Goal: Entertainment & Leisure: Consume media (video, audio)

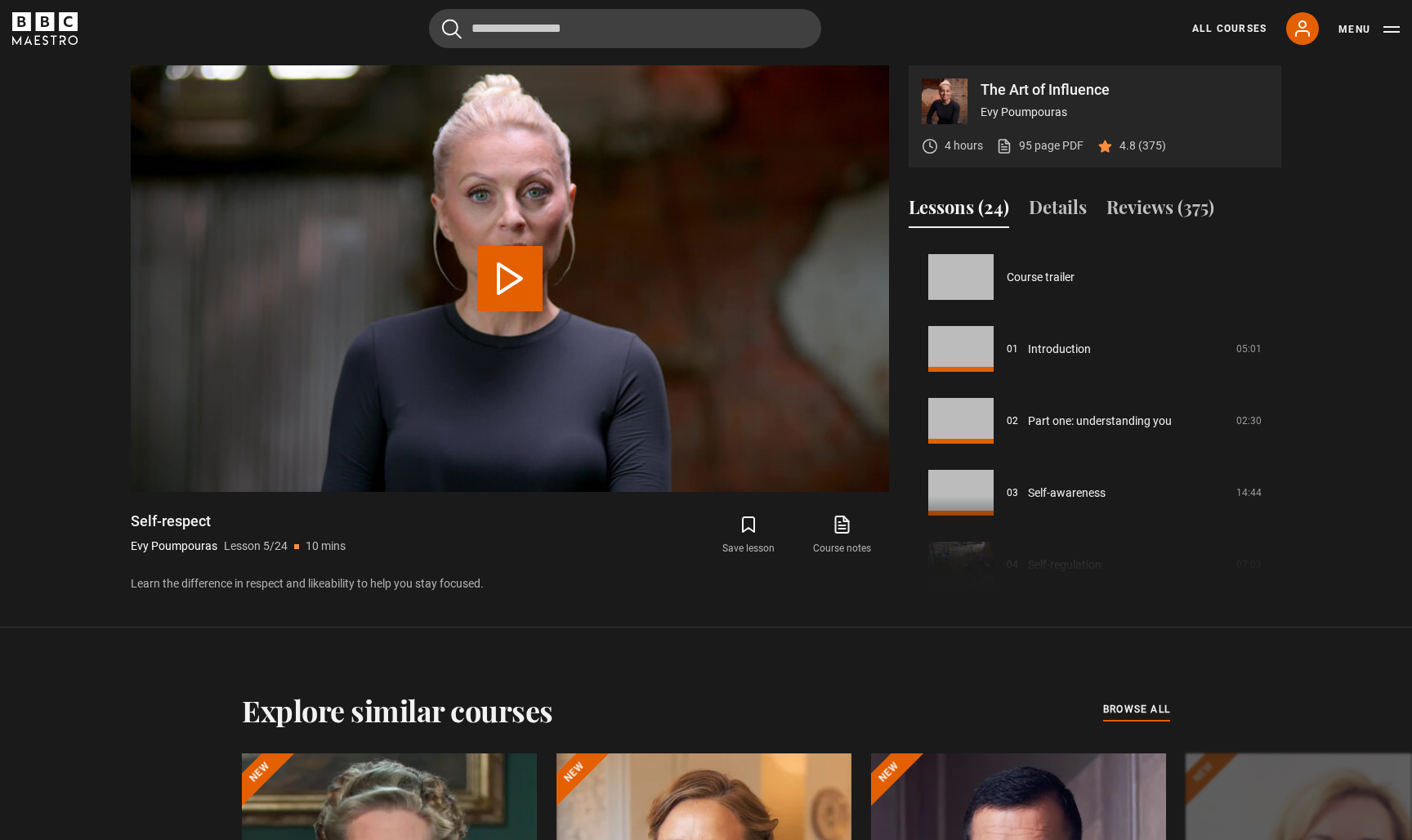
scroll to position [288, 0]
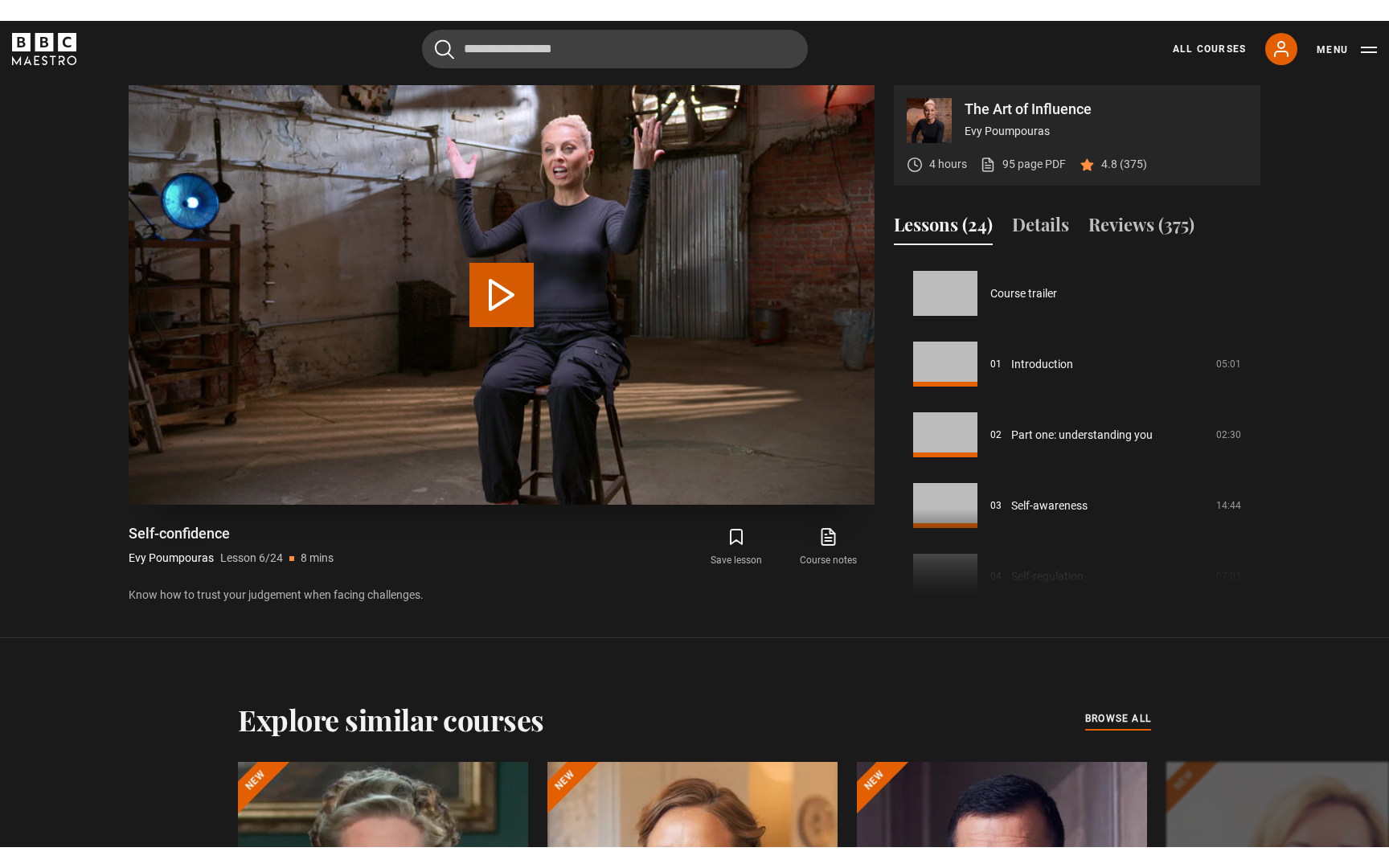
scroll to position [353, 0]
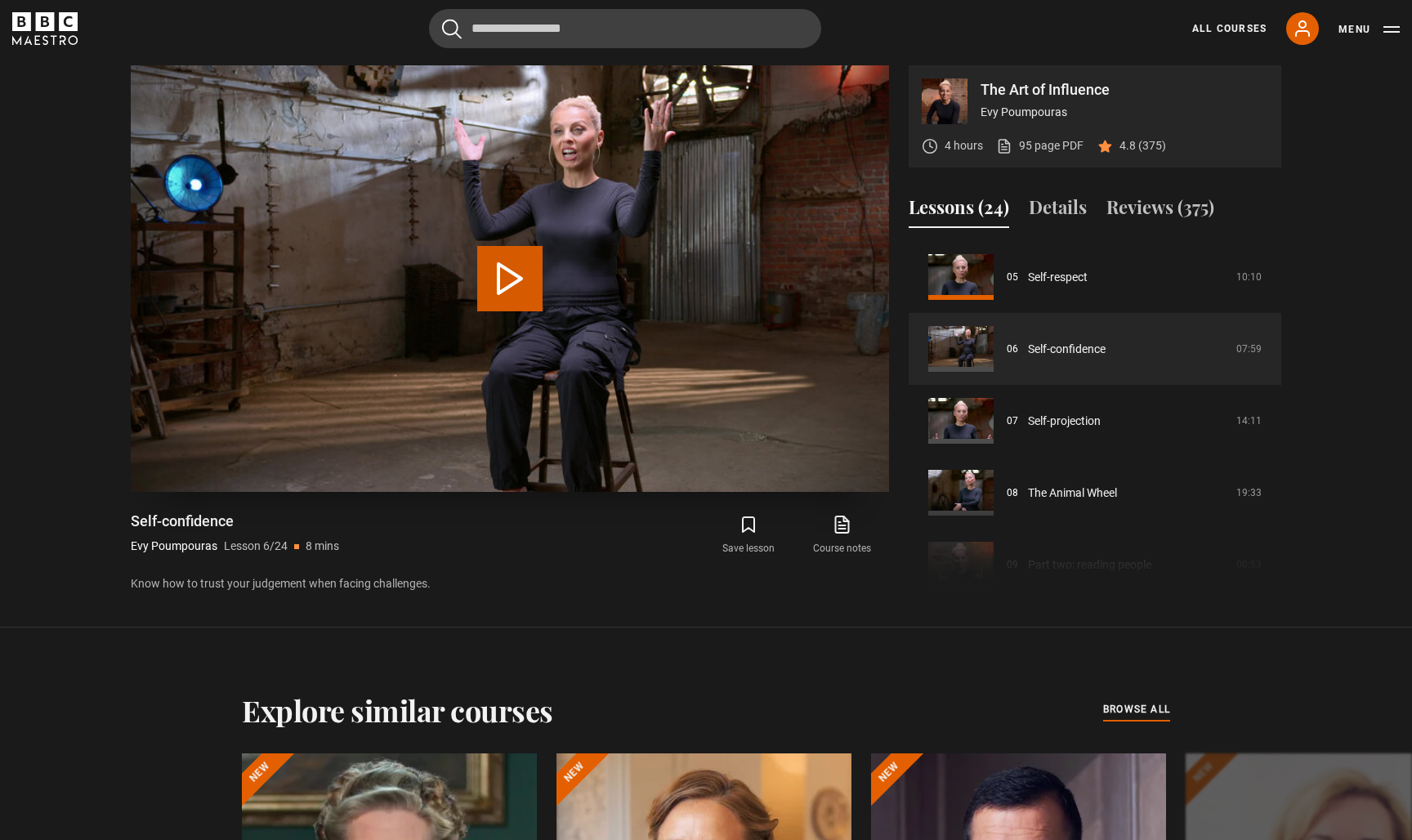
click at [503, 271] on button "Play Lesson Self-confidence" at bounding box center [510, 279] width 66 height 66
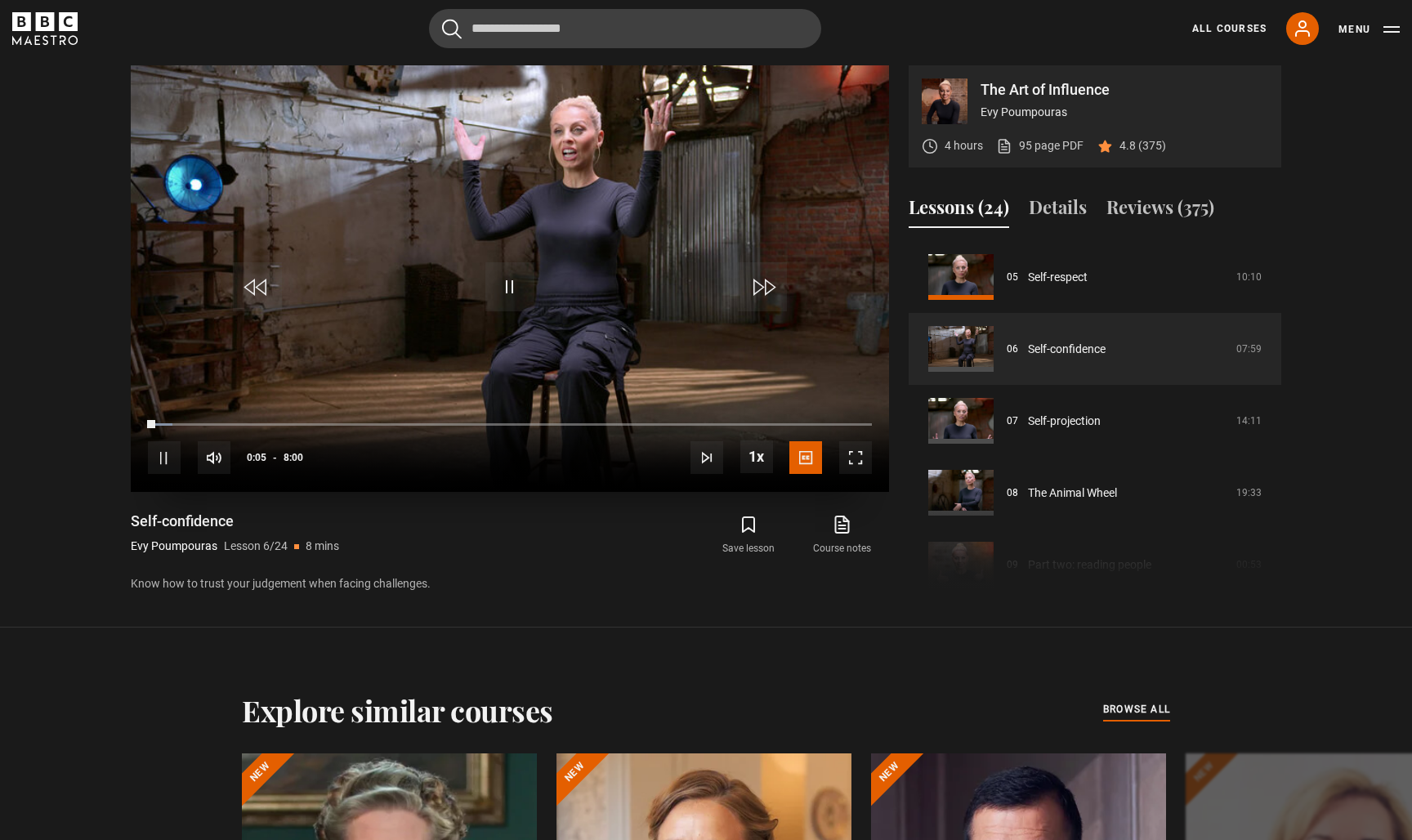
click at [861, 466] on span "Video Player" at bounding box center [856, 458] width 33 height 33
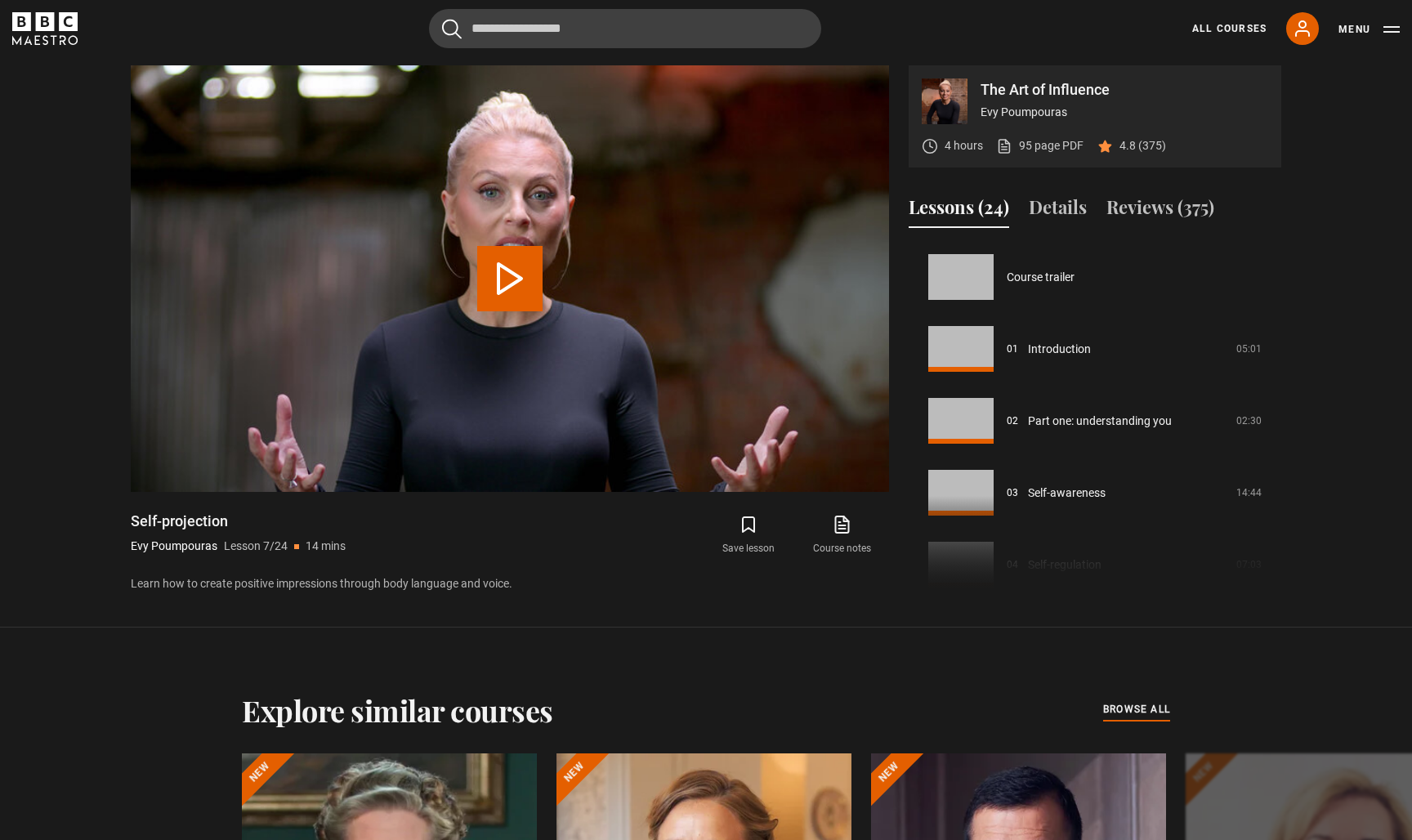
scroll to position [432, 0]
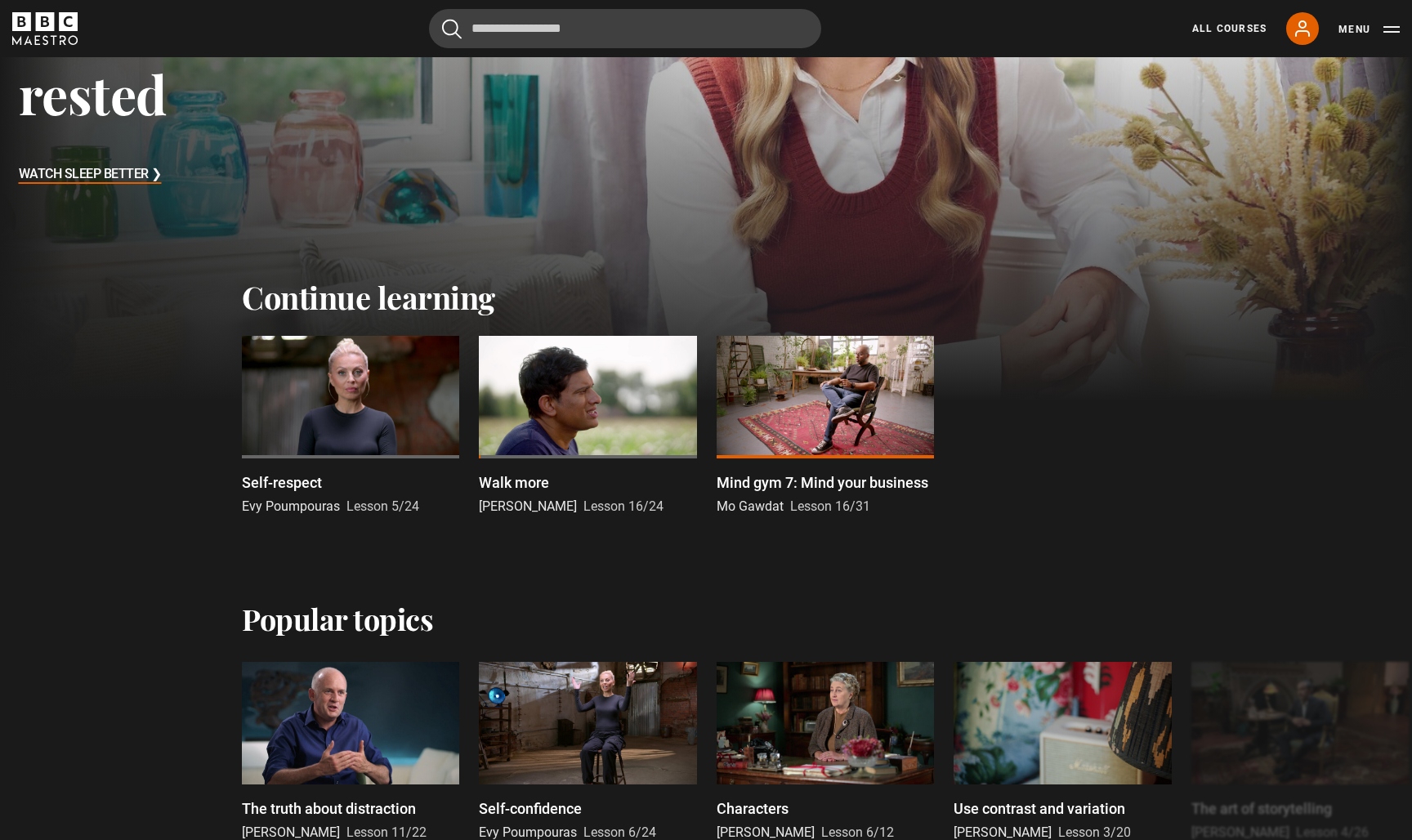
scroll to position [317, 0]
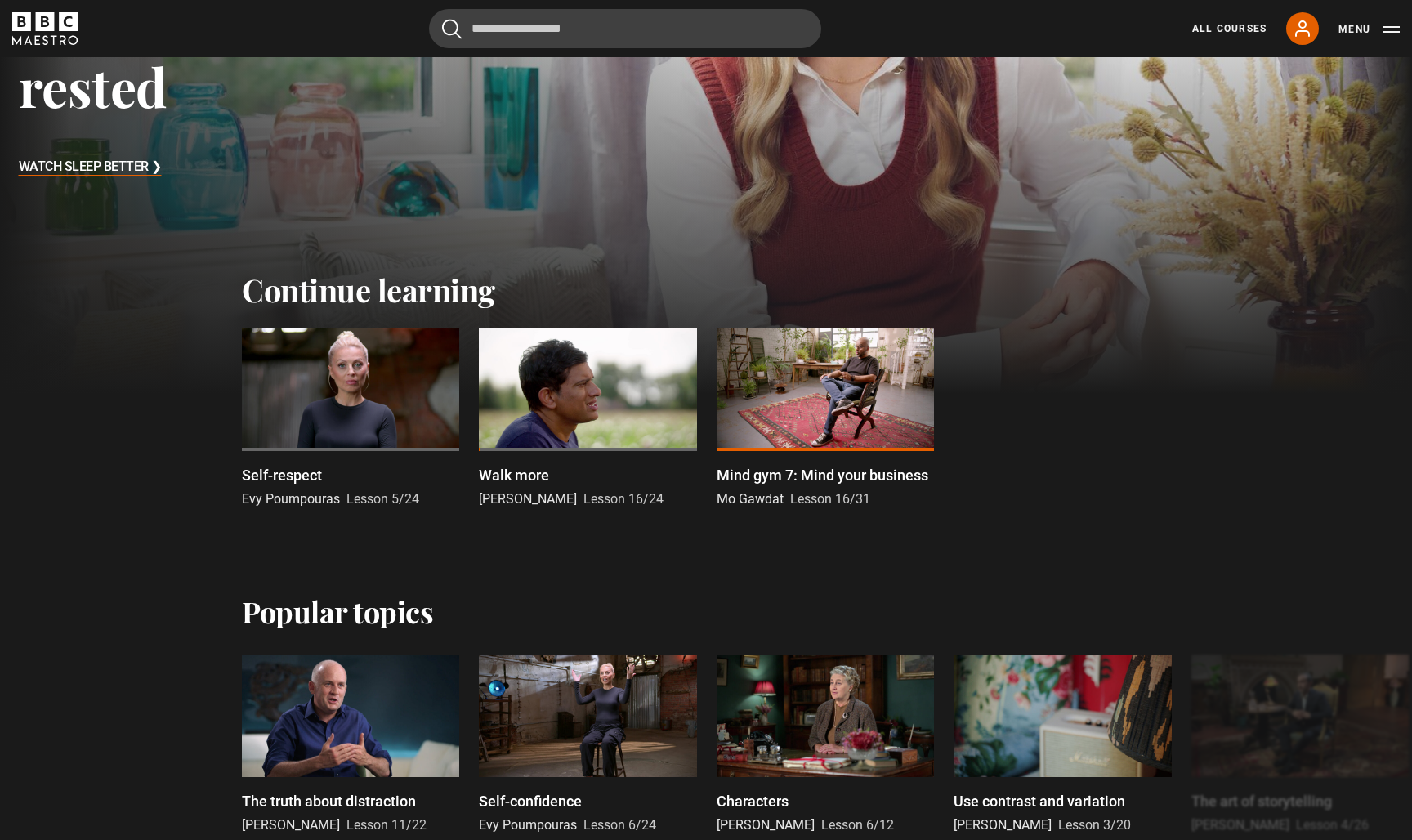
click at [574, 381] on div at bounding box center [588, 390] width 217 height 122
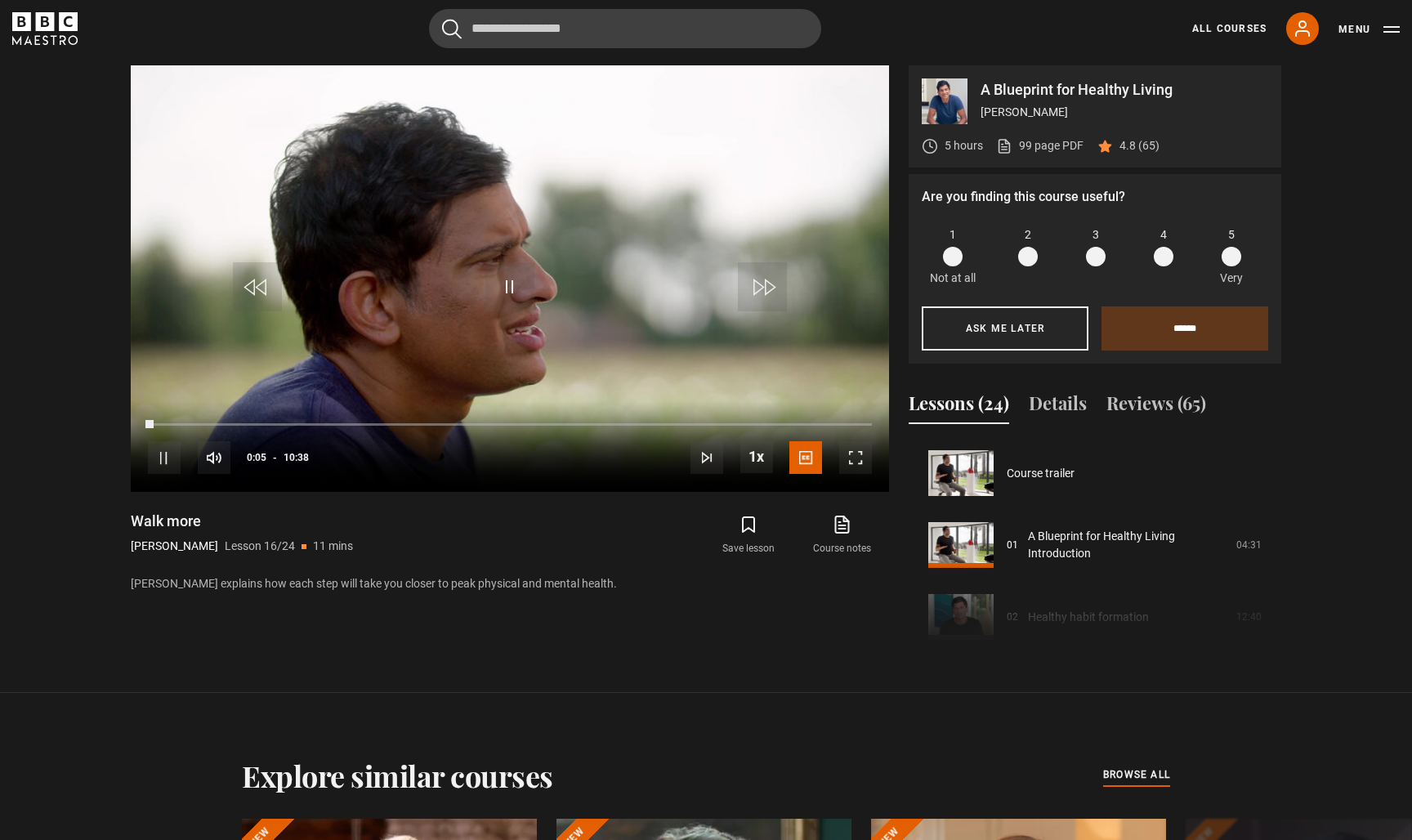
scroll to position [1078, 0]
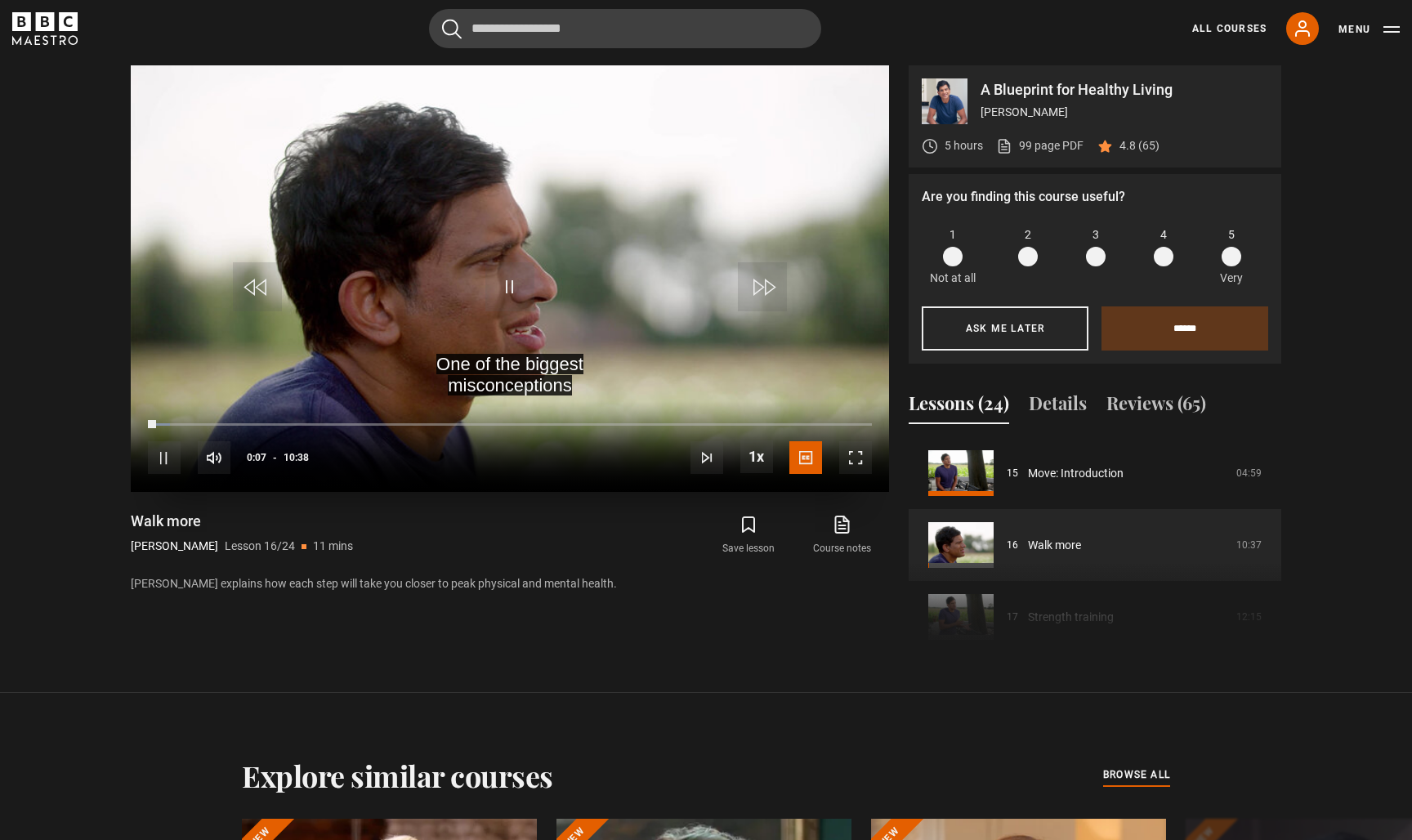
click at [855, 458] on span "Video Player" at bounding box center [856, 458] width 33 height 33
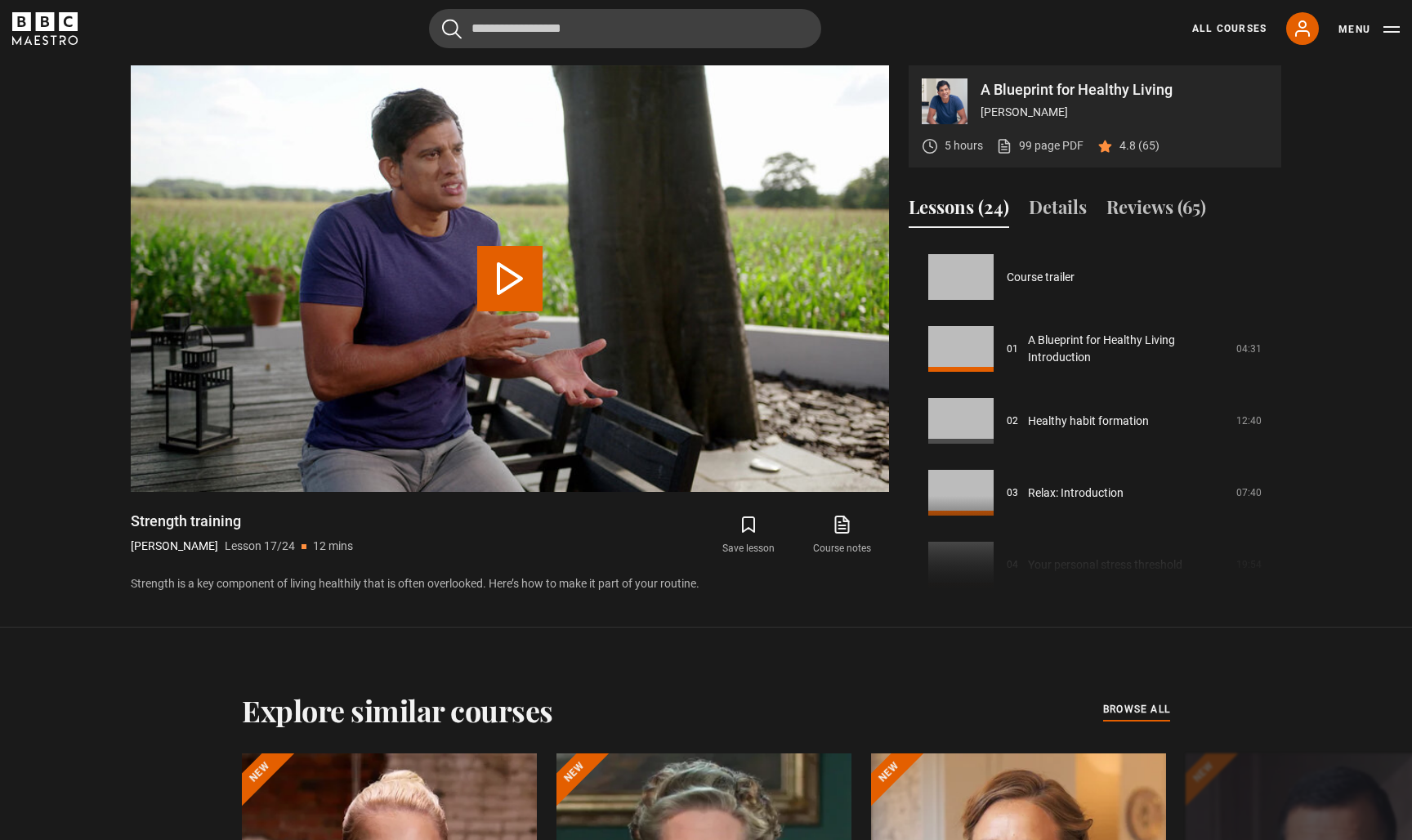
scroll to position [1151, 0]
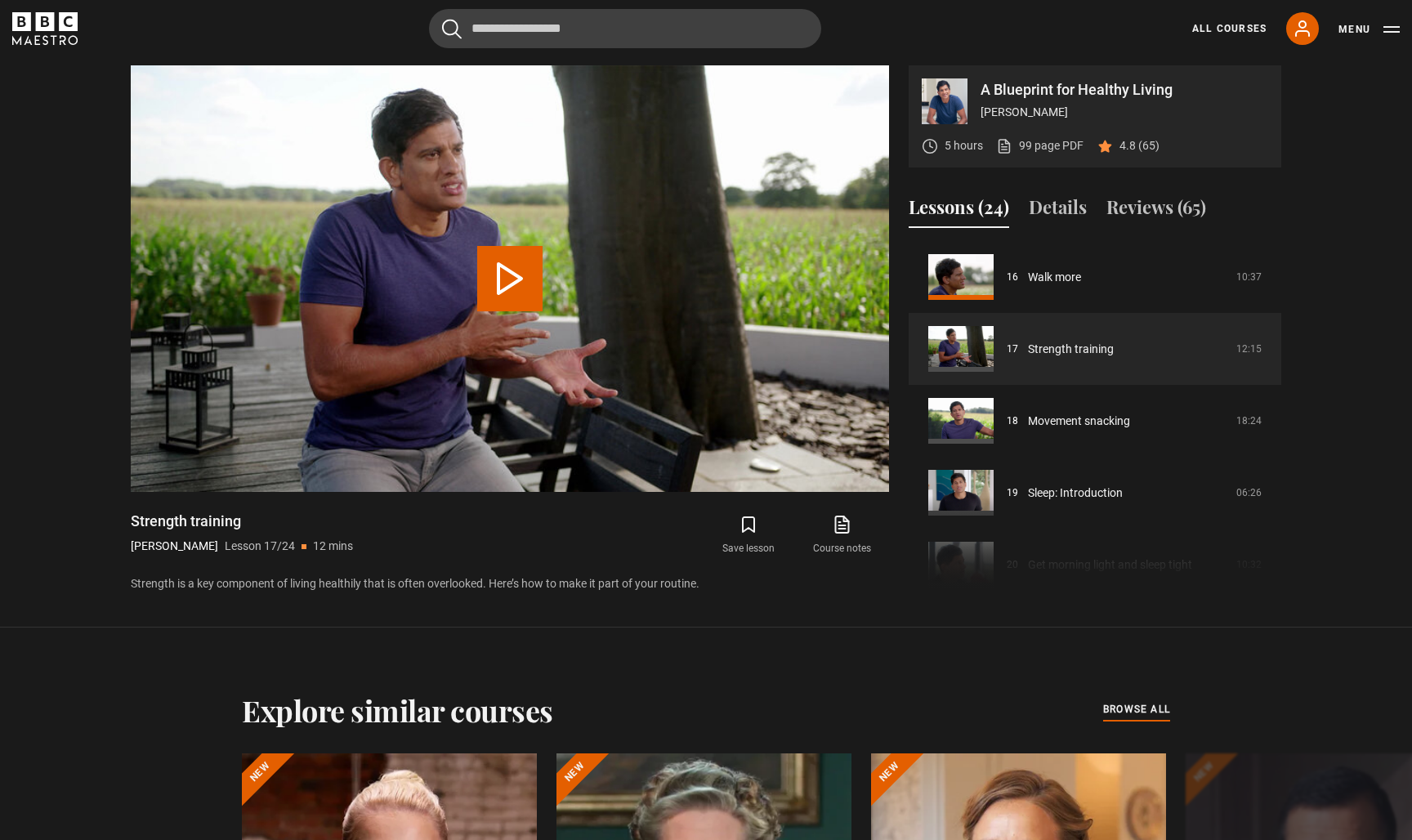
click at [56, 23] on icon "BBC Maestro" at bounding box center [45, 29] width 66 height 33
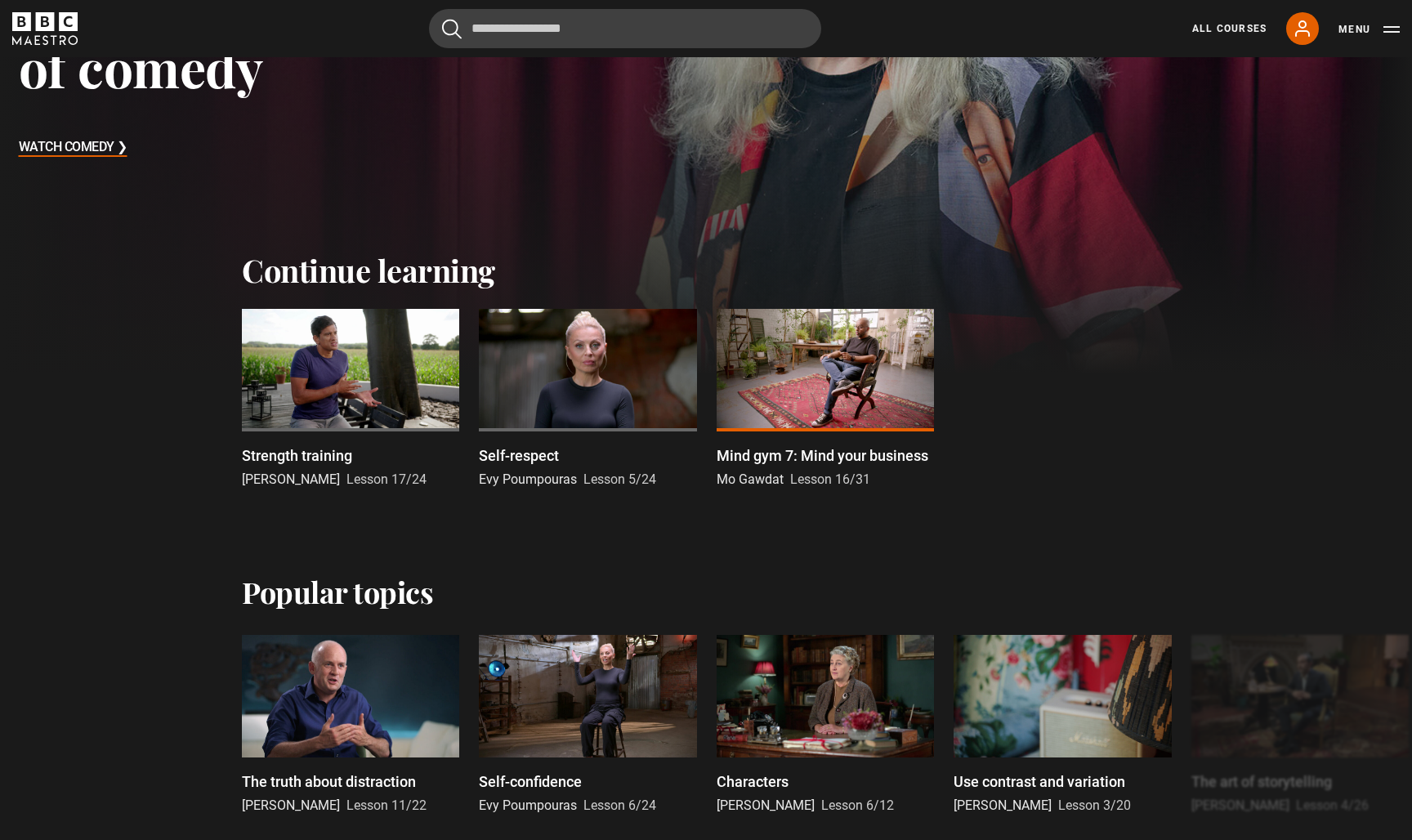
scroll to position [339, 0]
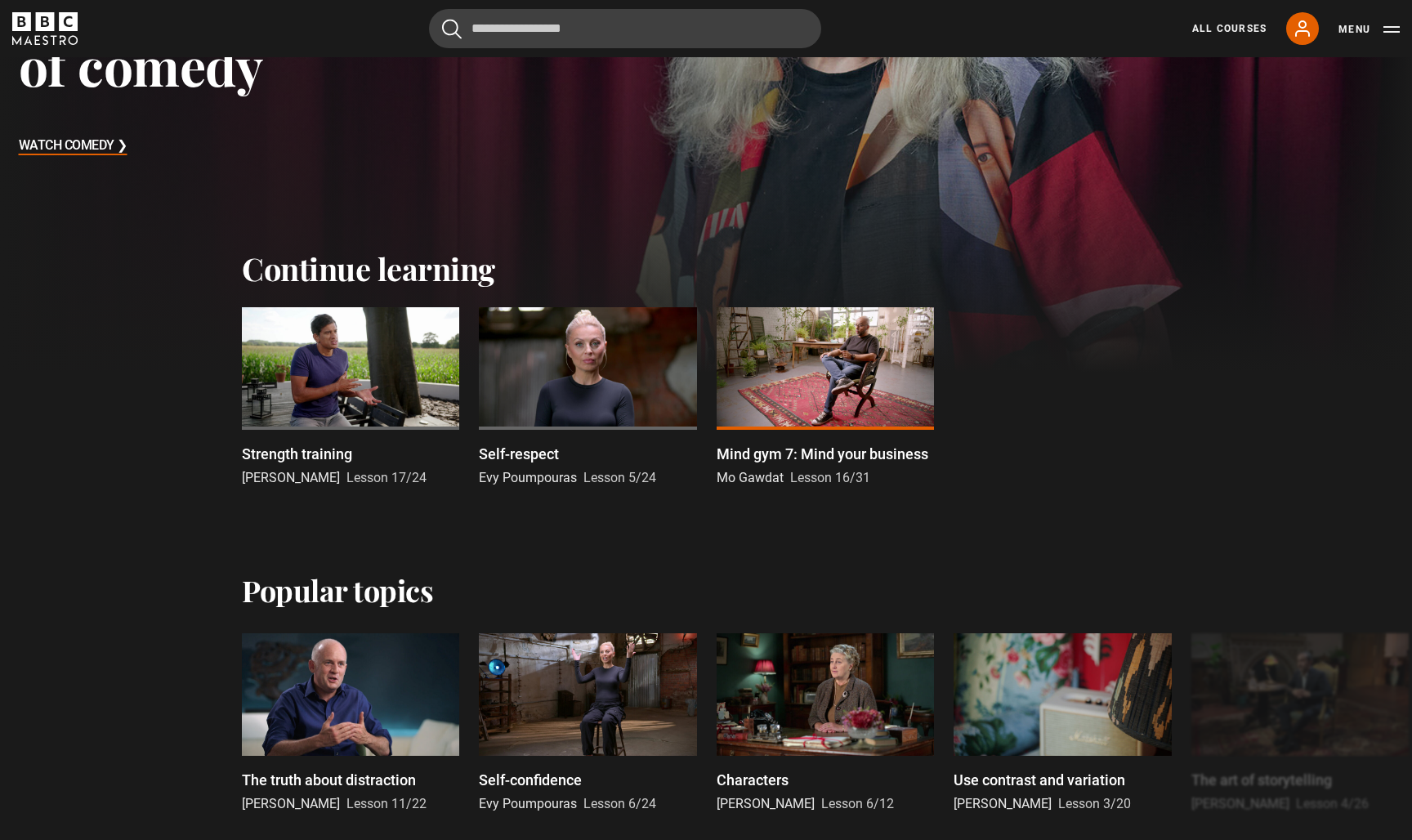
click at [814, 360] on div at bounding box center [825, 368] width 217 height 122
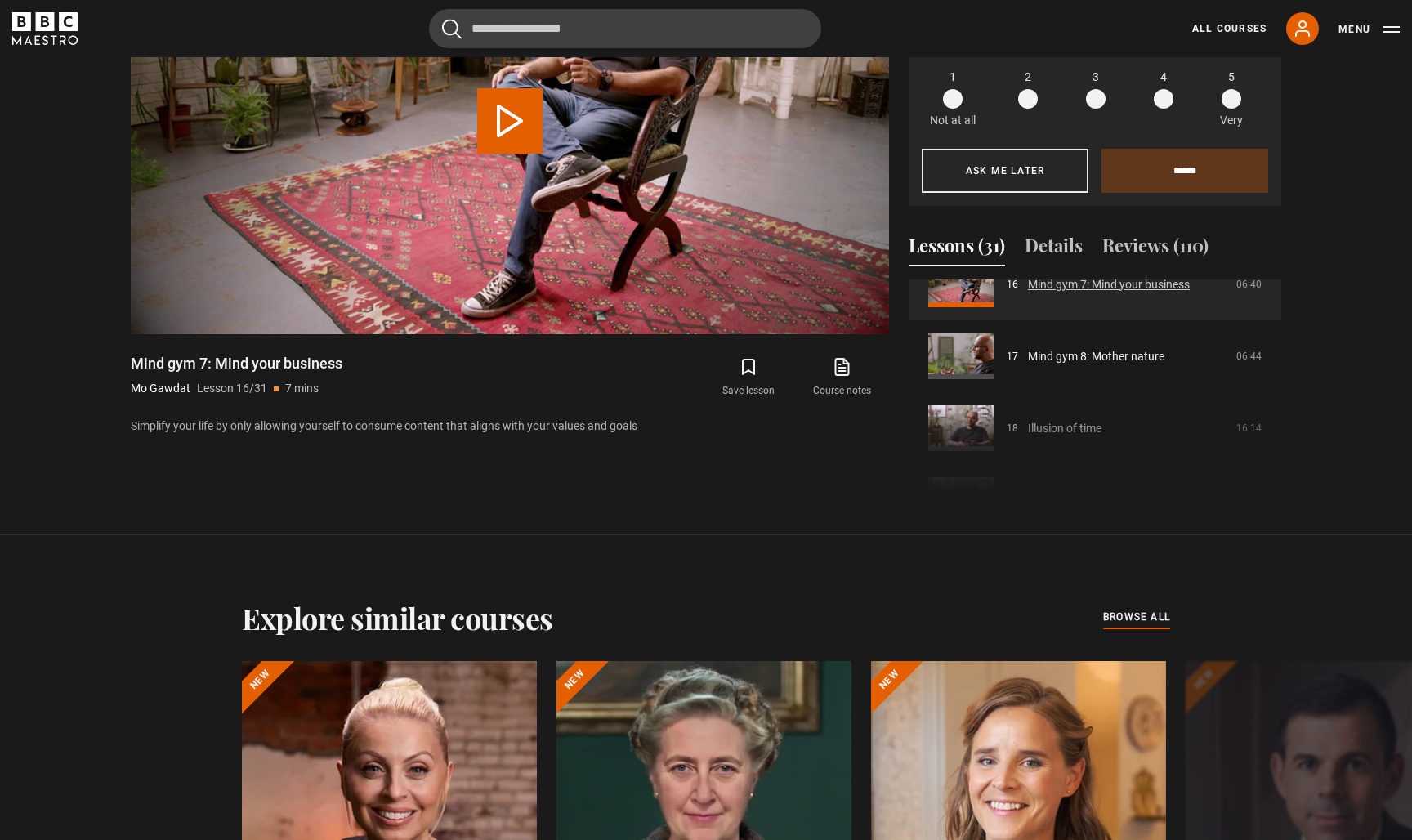
scroll to position [1183, 0]
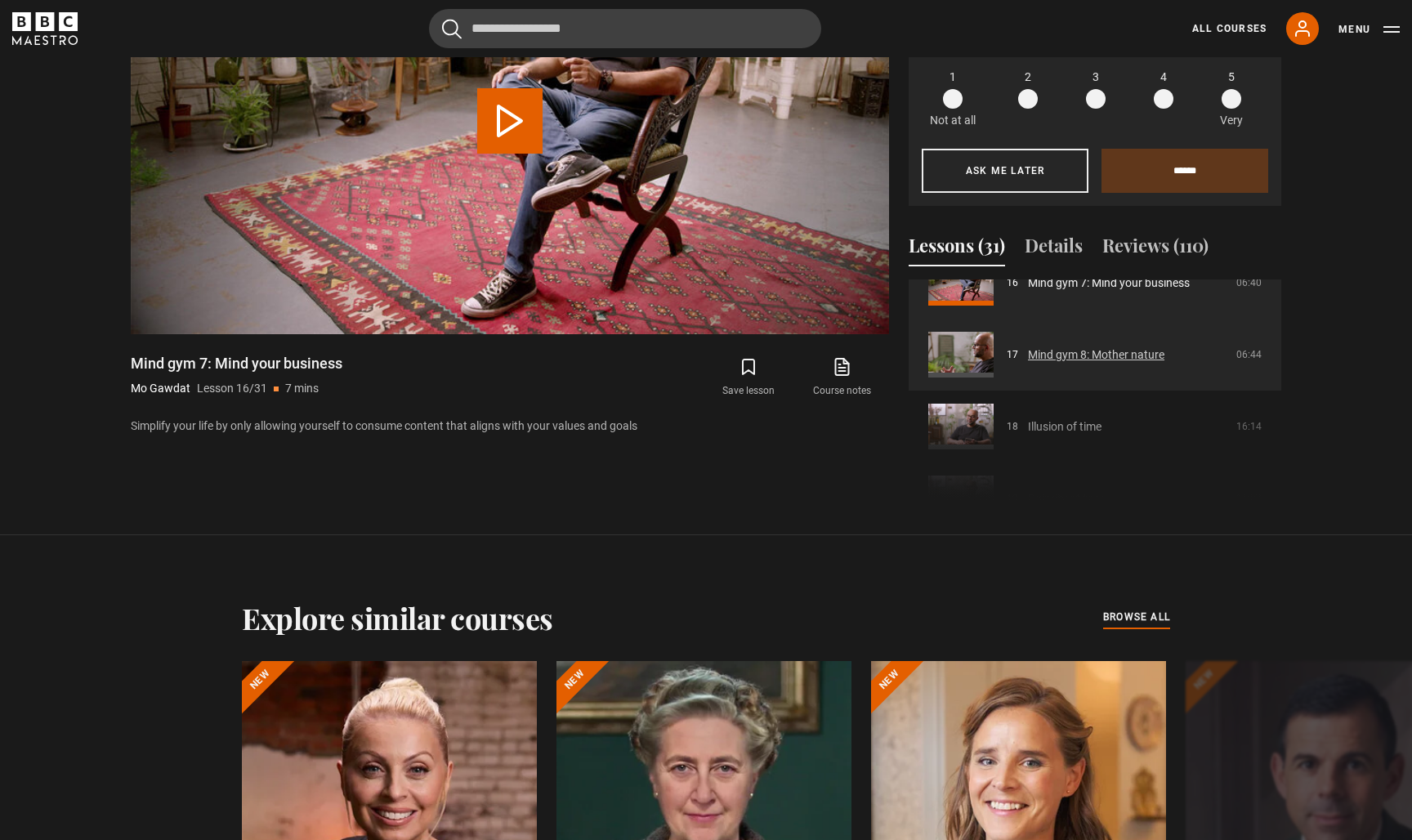
click at [1052, 362] on link "Mind gym 8: Mother nature" at bounding box center [1096, 354] width 136 height 17
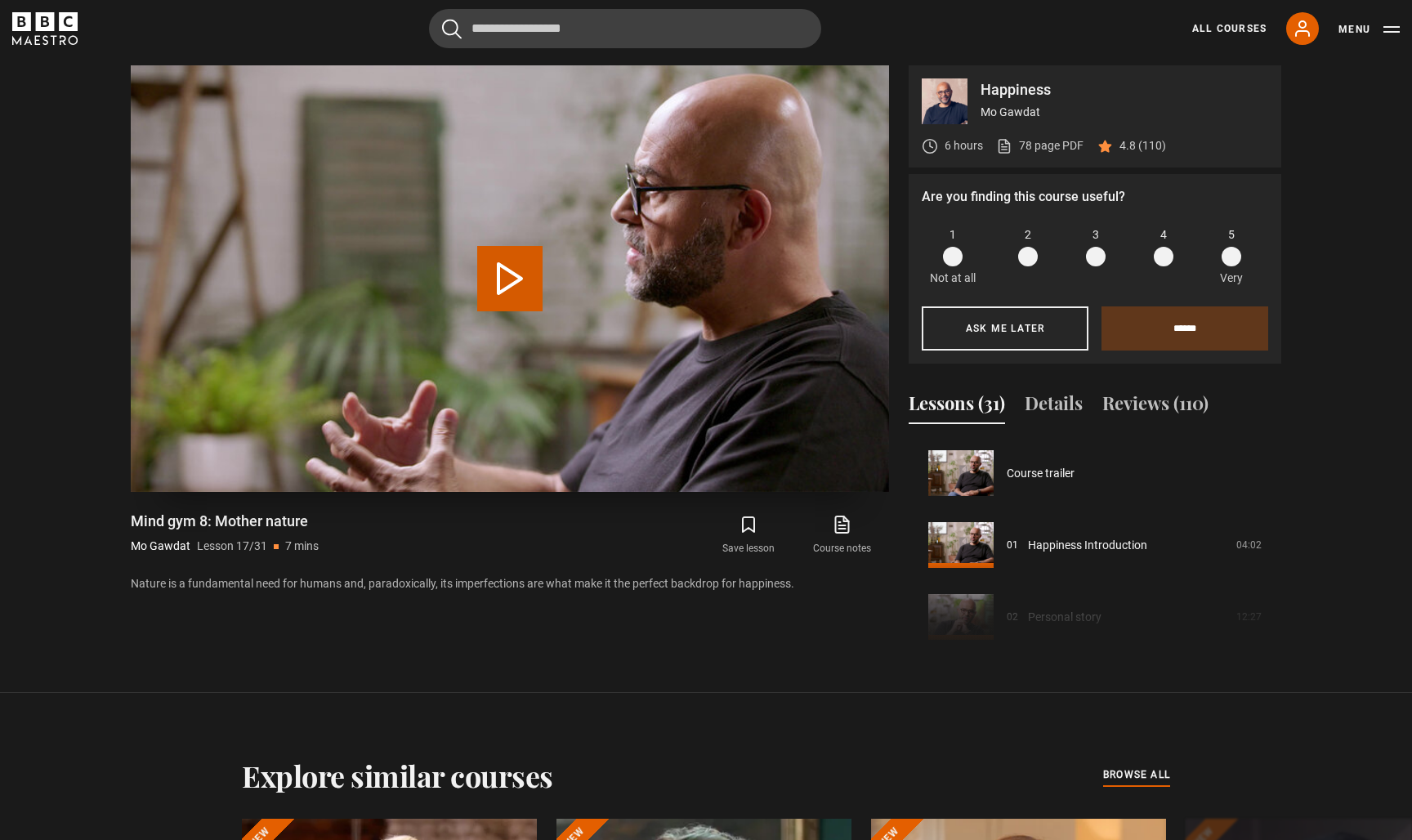
scroll to position [1151, 0]
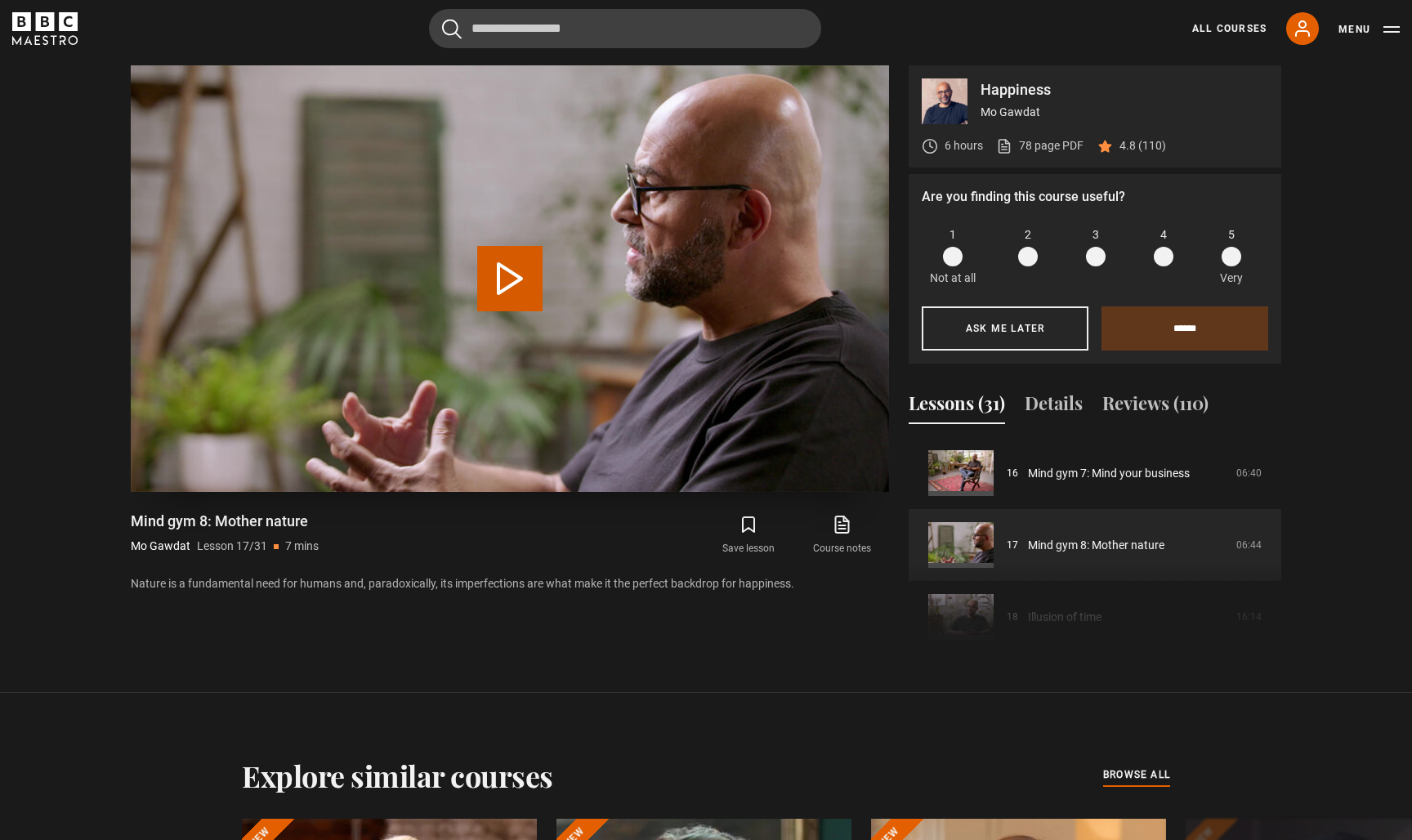
click at [506, 282] on button "Play Lesson Mind gym 8: Mother nature" at bounding box center [510, 279] width 66 height 66
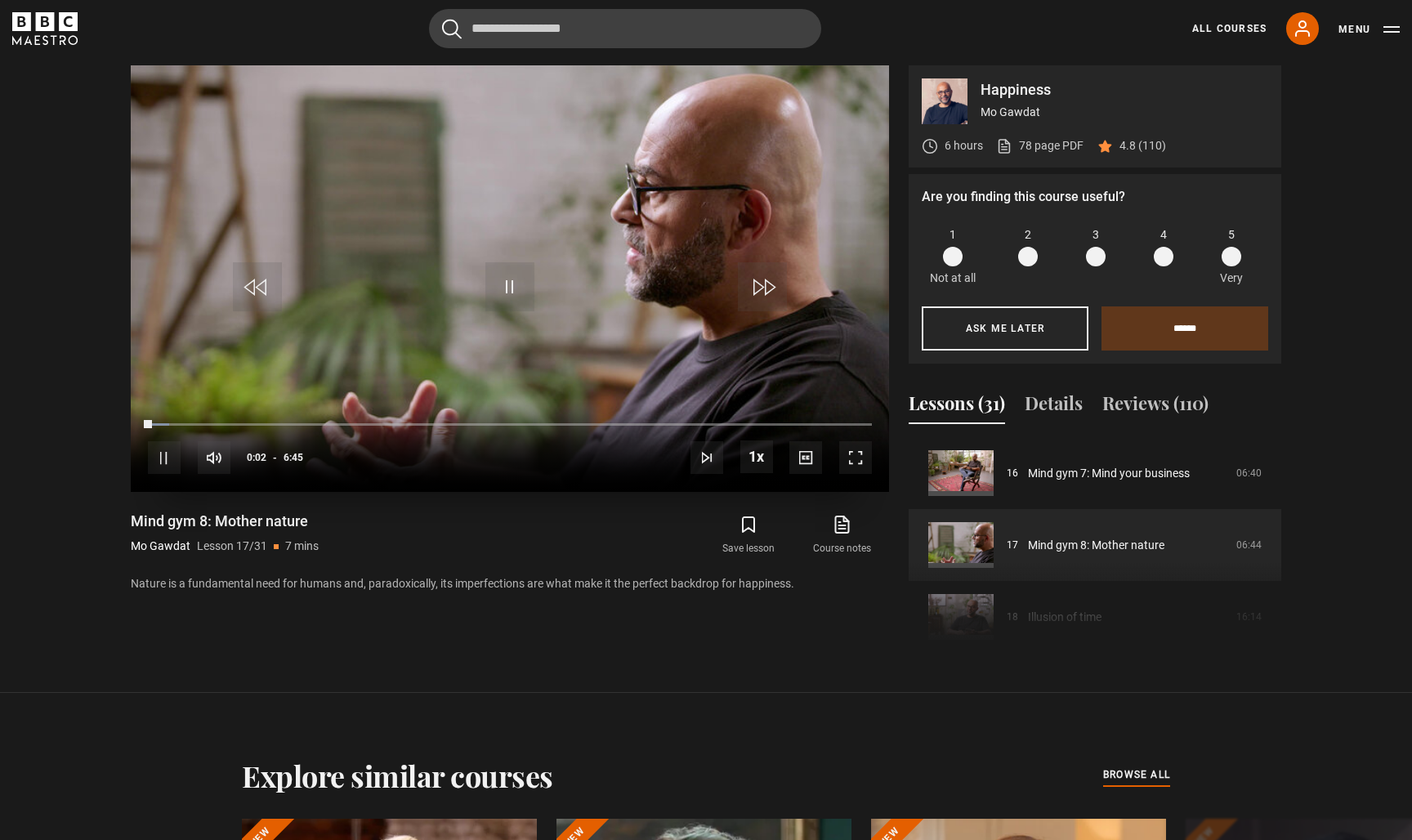
click at [853, 458] on span "Video Player" at bounding box center [856, 458] width 33 height 33
